Goal: Information Seeking & Learning: Learn about a topic

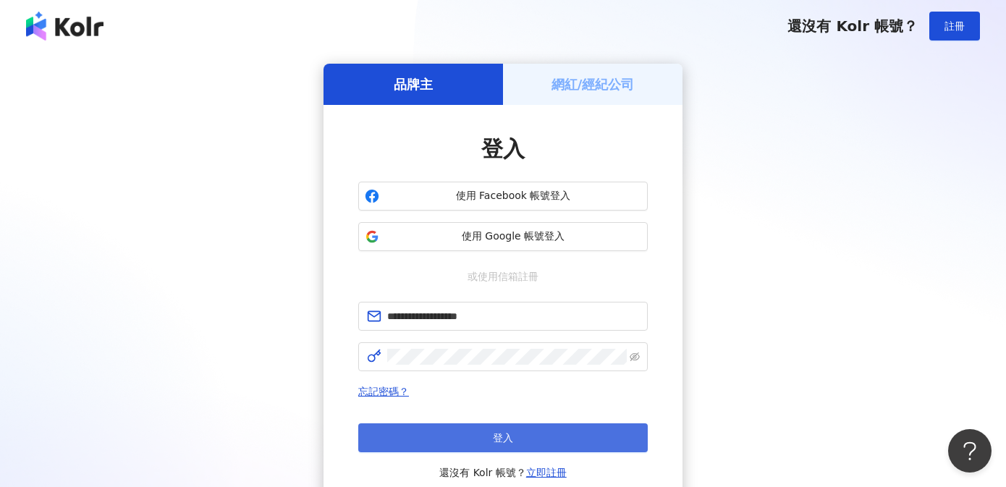
click at [509, 436] on span "登入" at bounding box center [503, 438] width 20 height 12
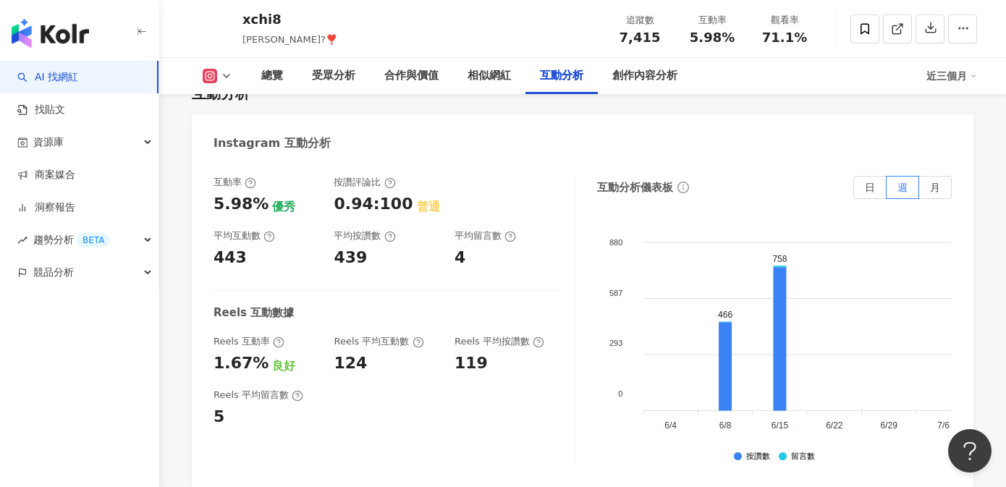
scroll to position [3085, 0]
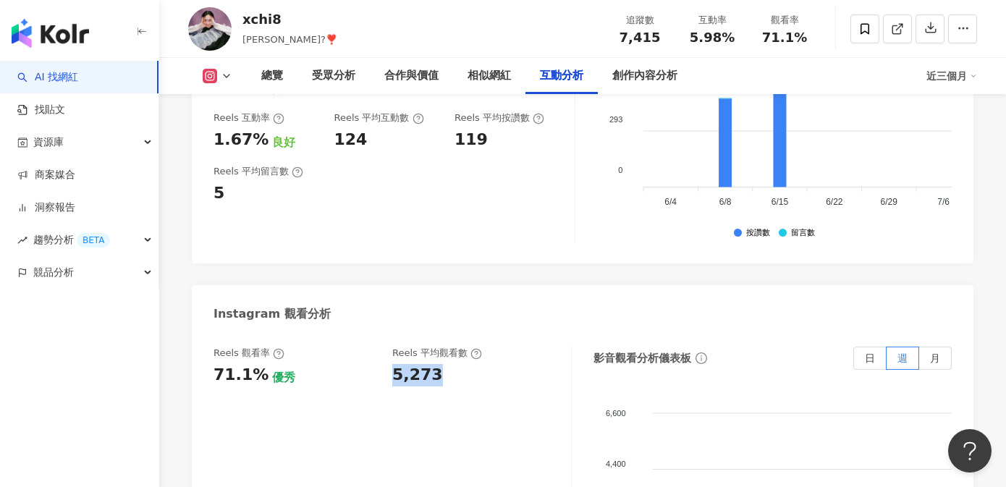
drag, startPoint x: 394, startPoint y: 346, endPoint x: 443, endPoint y: 355, distance: 50.8
click at [445, 356] on div "Reels 觀看率 71.1% 優秀 [PERSON_NAME] 平均觀看數 5,273" at bounding box center [392, 491] width 358 height 289
copy div "5,273"
